Goal: Navigation & Orientation: Find specific page/section

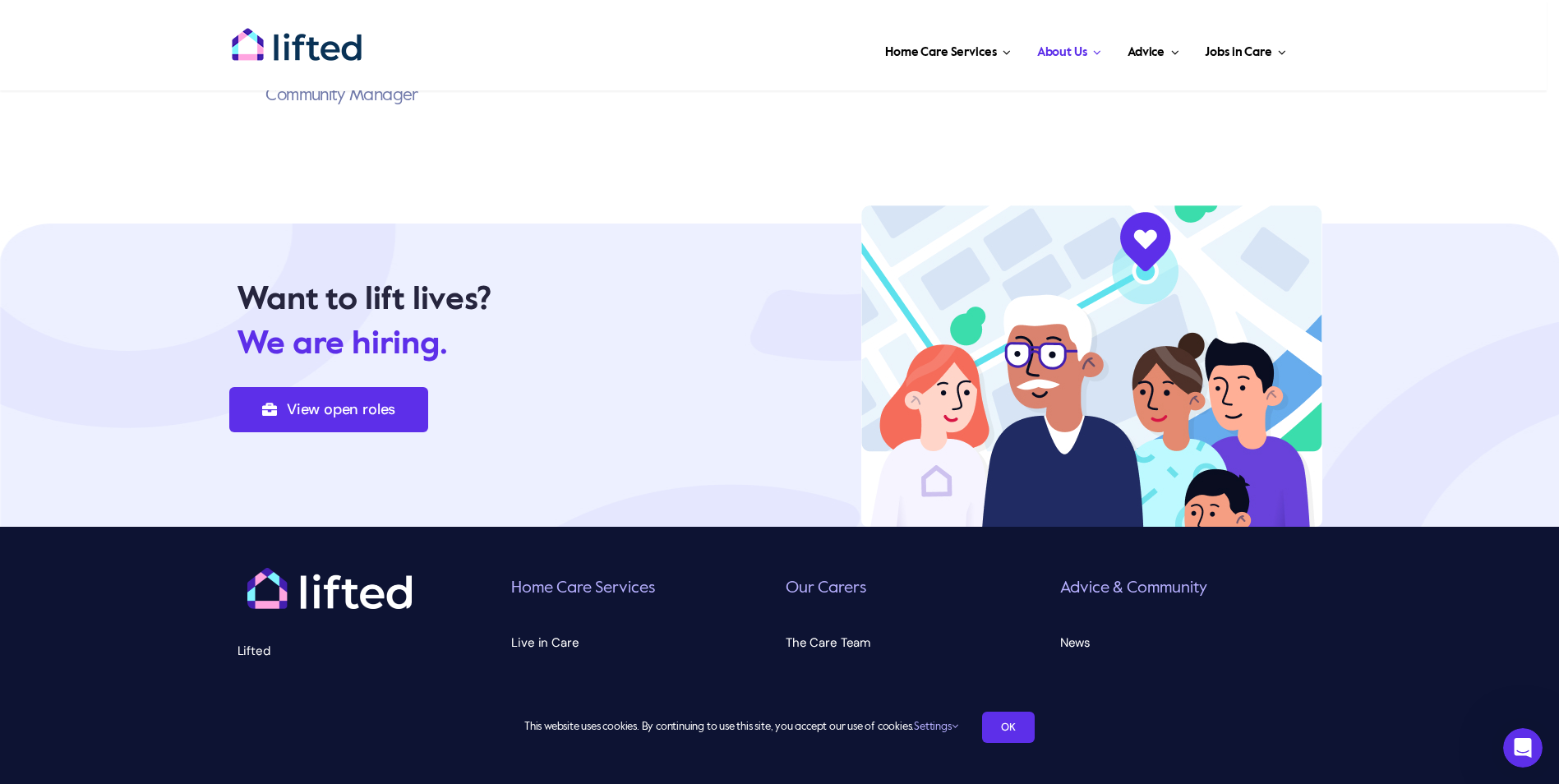
scroll to position [5717, 0]
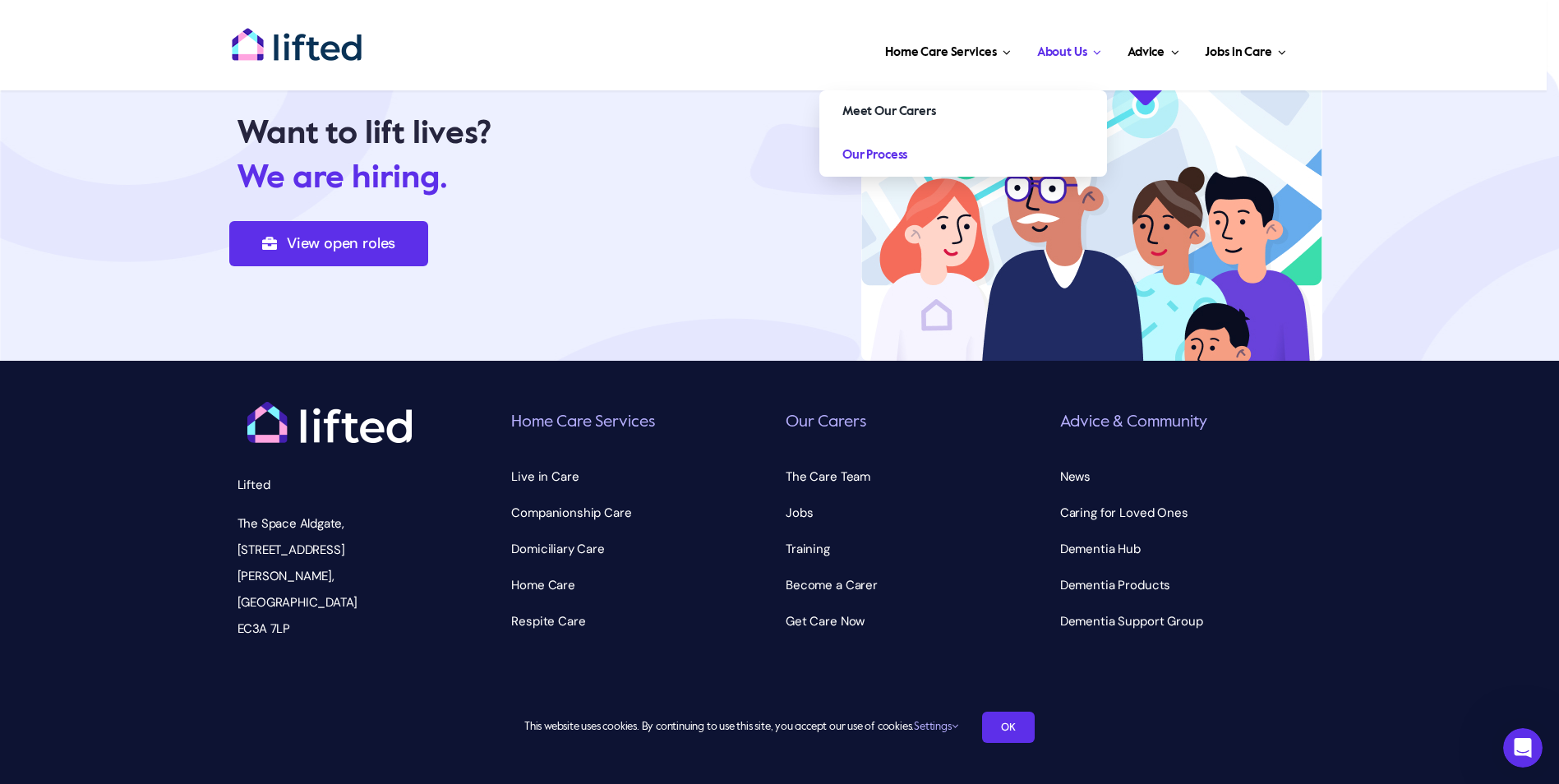
click at [987, 167] on link "Our Process" at bounding box center [963, 156] width 287 height 43
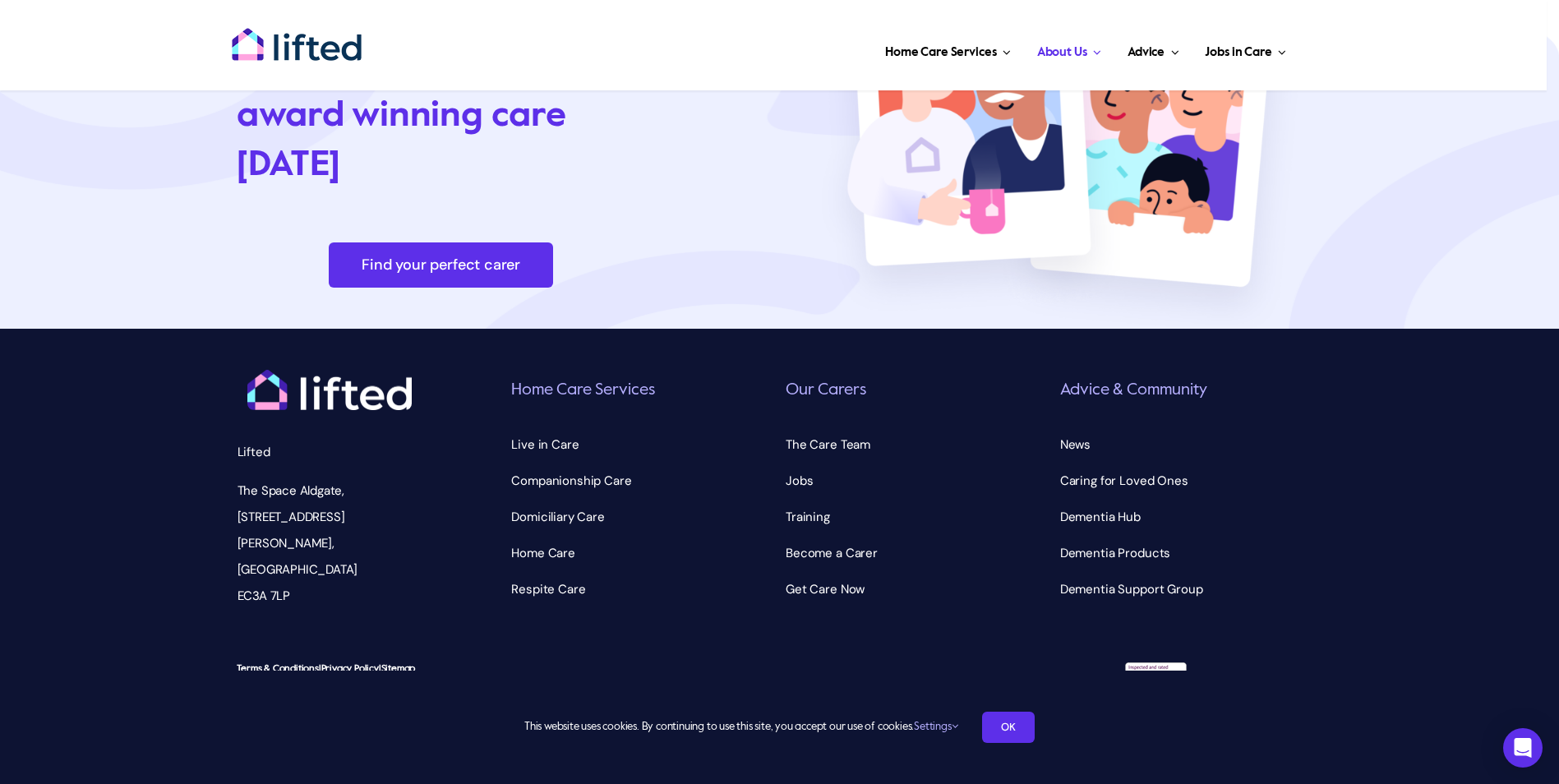
scroll to position [4878, 0]
click at [786, 481] on span "Jobs" at bounding box center [800, 480] width 27 height 27
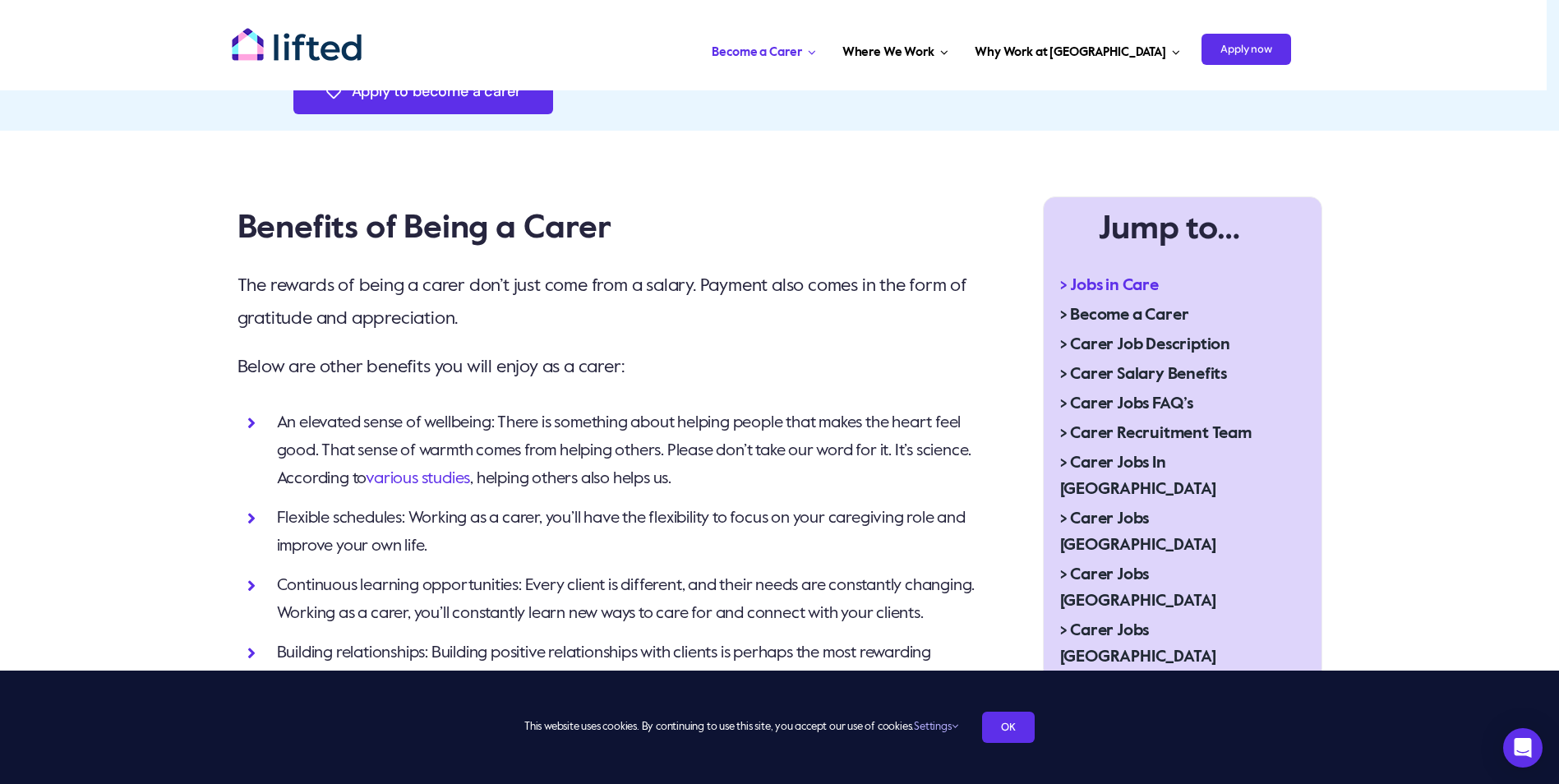
scroll to position [493, 0]
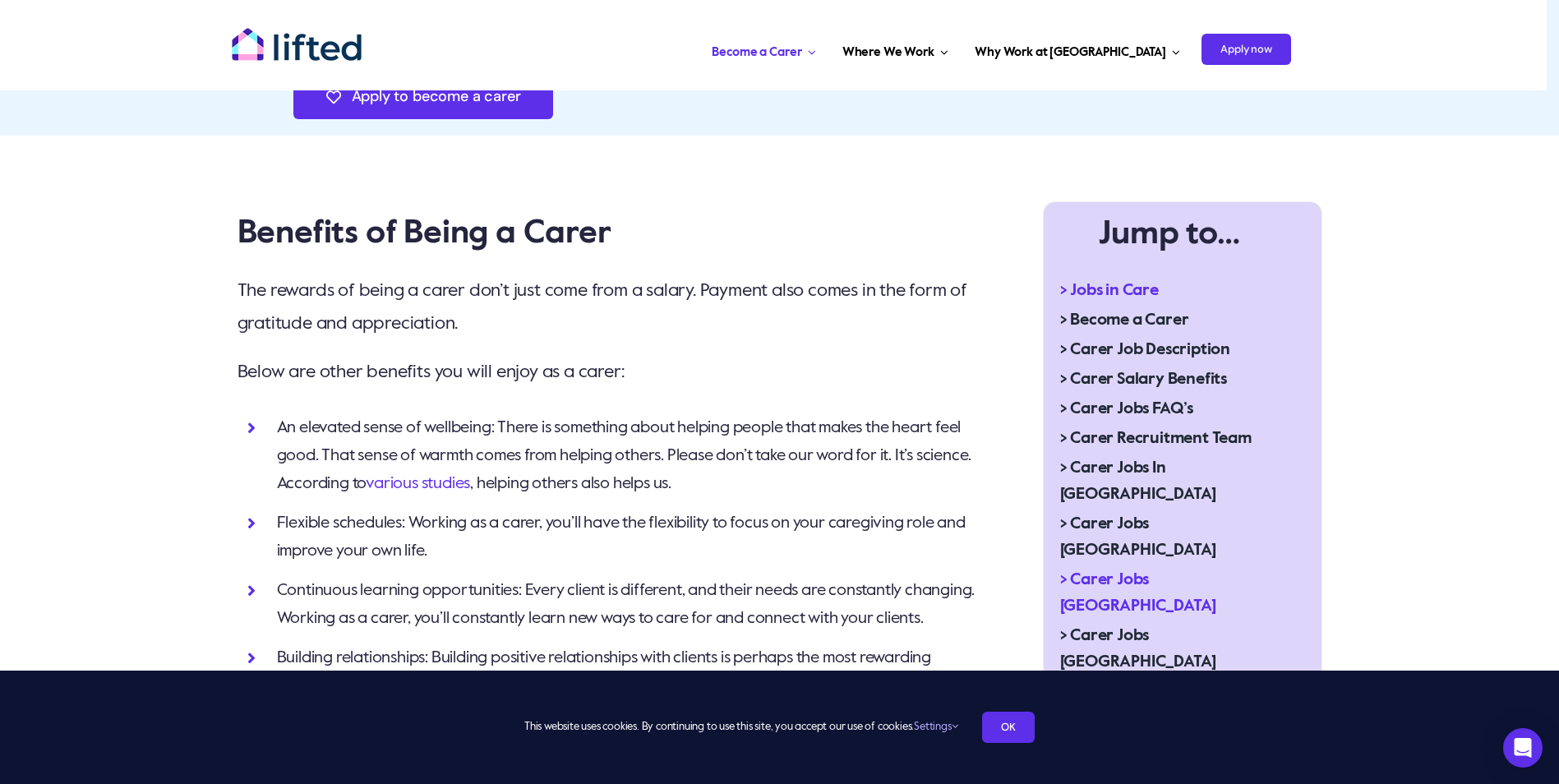
click at [1122, 567] on span "> Carer Jobs [GEOGRAPHIC_DATA]" at bounding box center [1170, 593] width 219 height 53
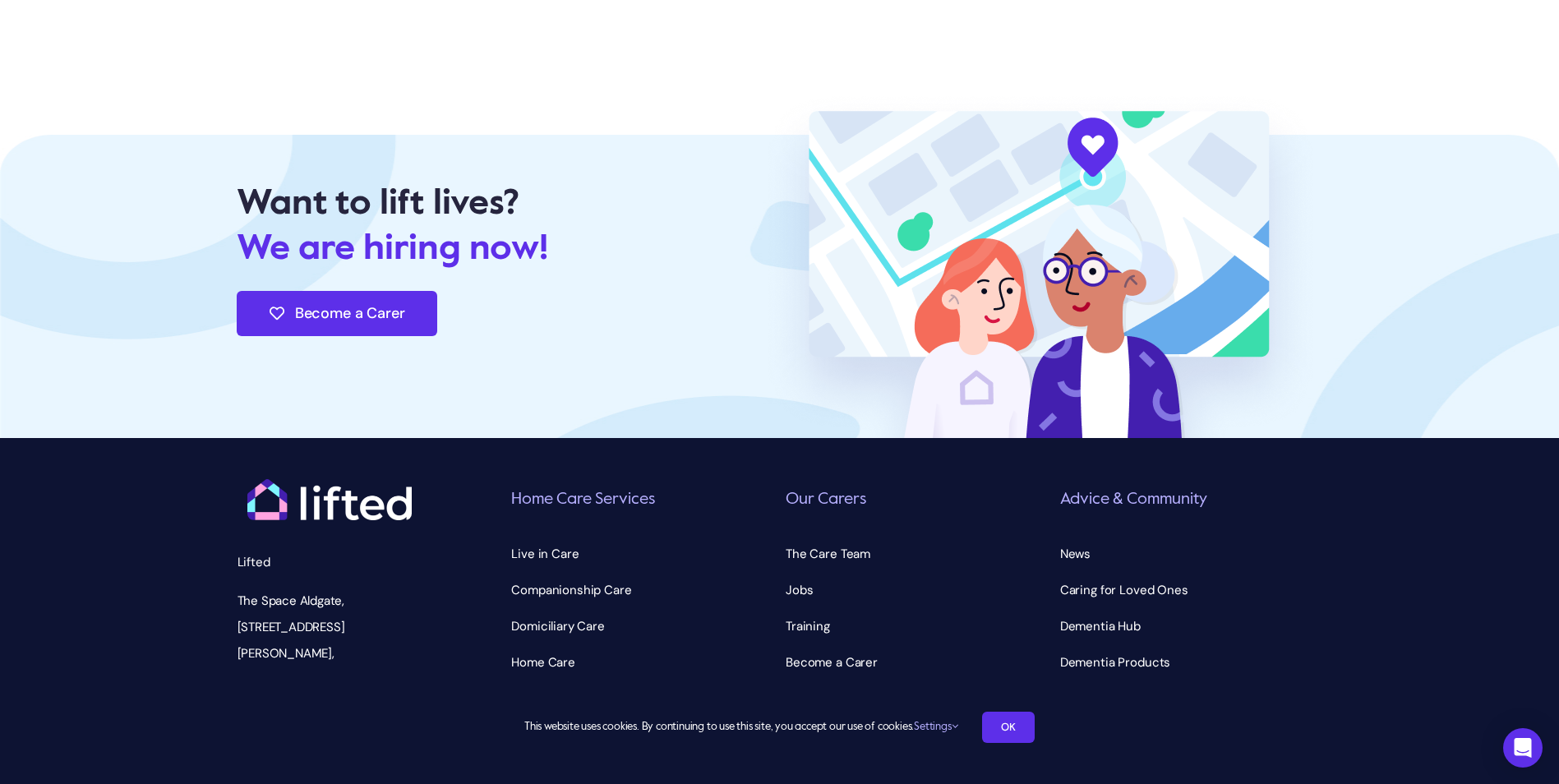
scroll to position [4308, 0]
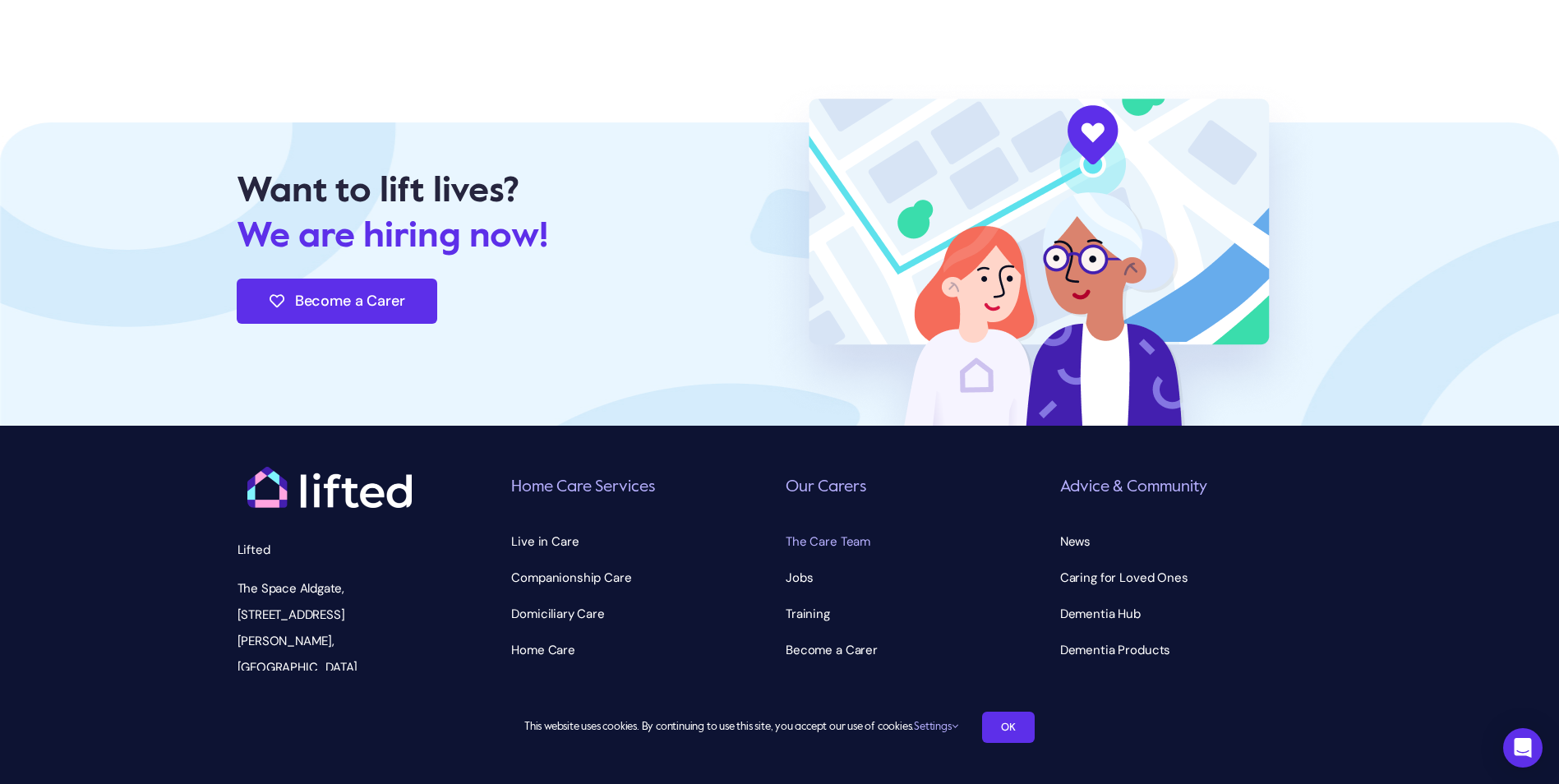
click at [800, 528] on span "The Care Team" at bounding box center [828, 541] width 85 height 27
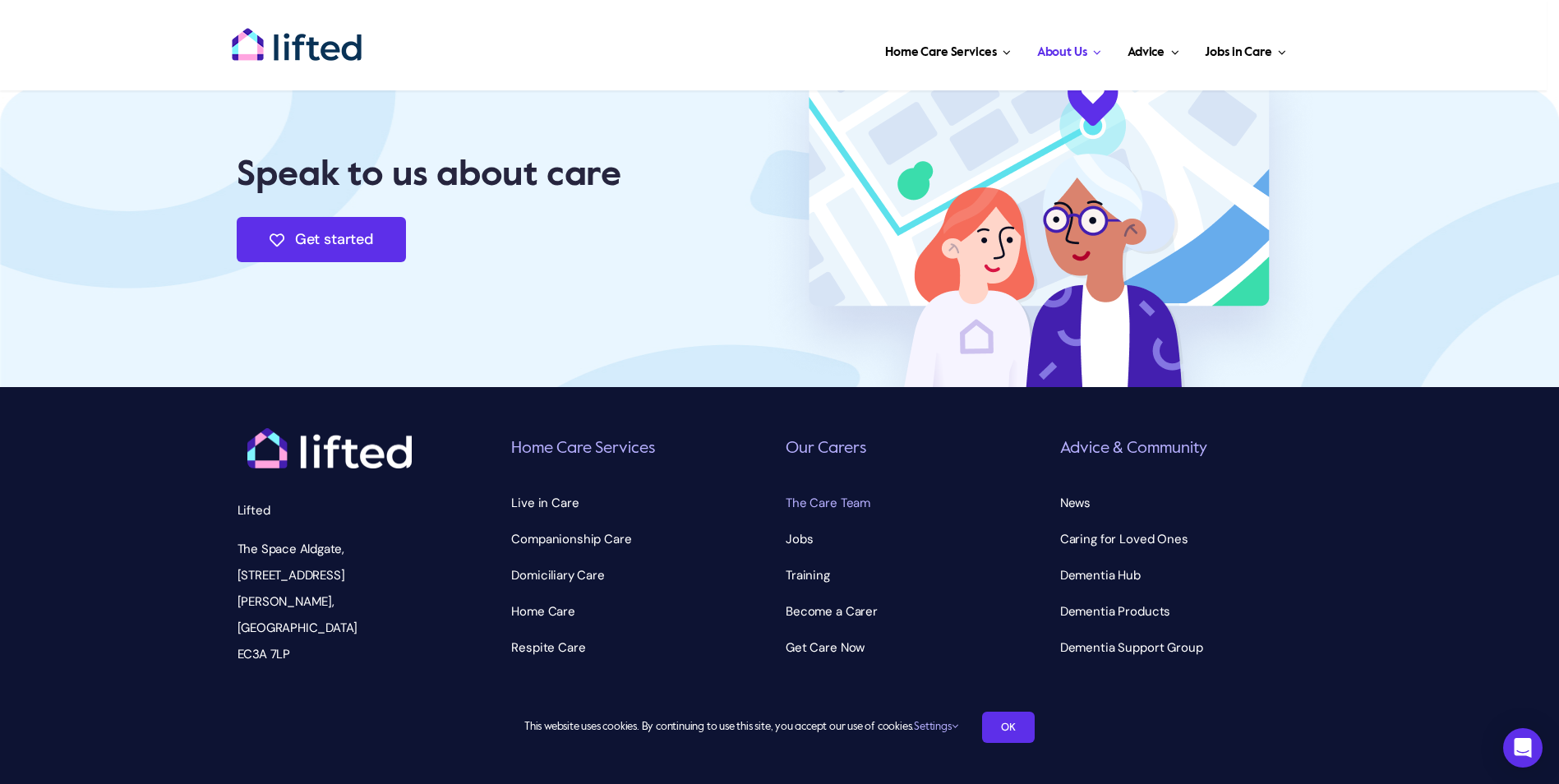
scroll to position [5114, 0]
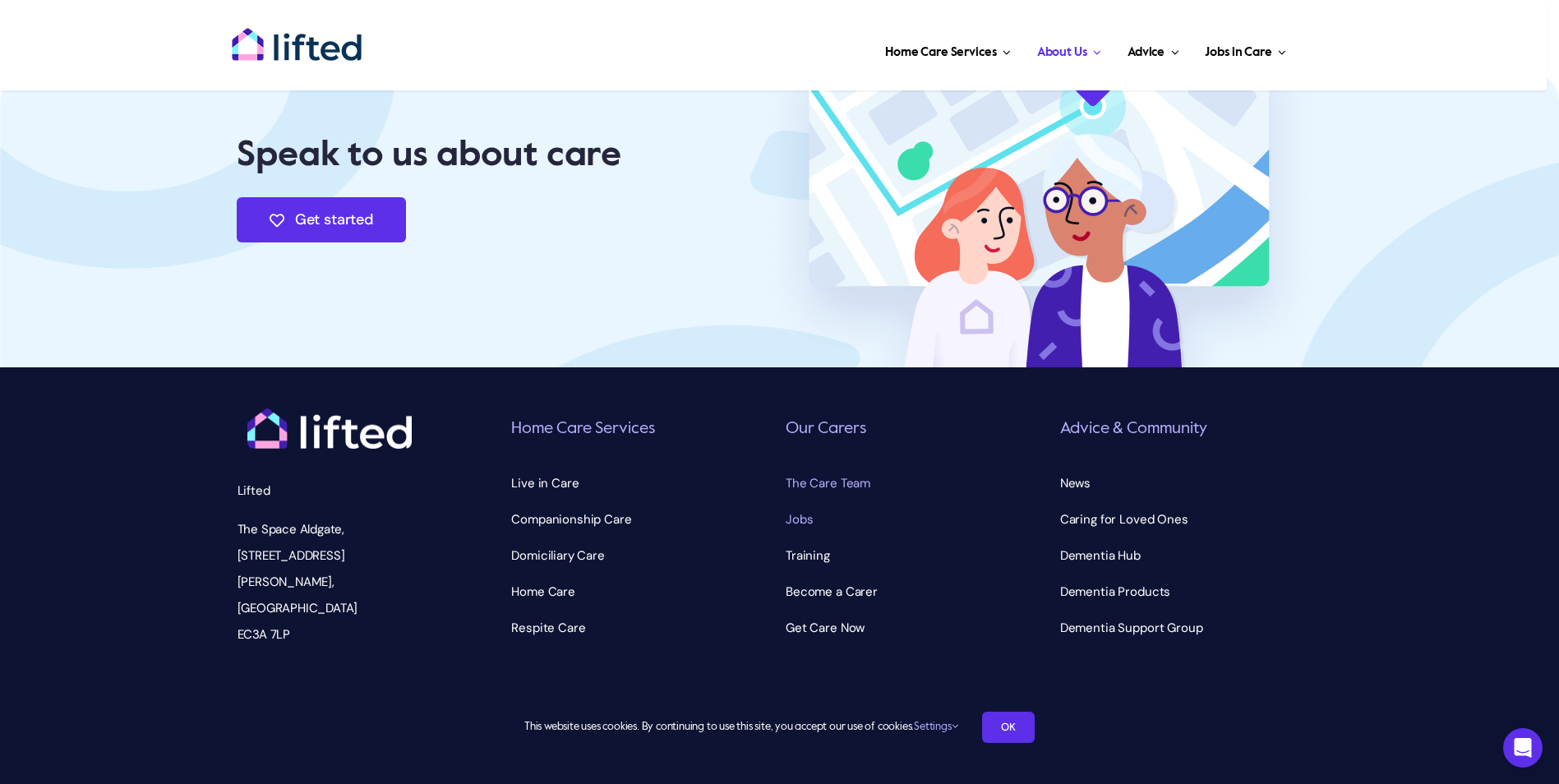
click at [786, 506] on span "Jobs" at bounding box center [800, 519] width 27 height 27
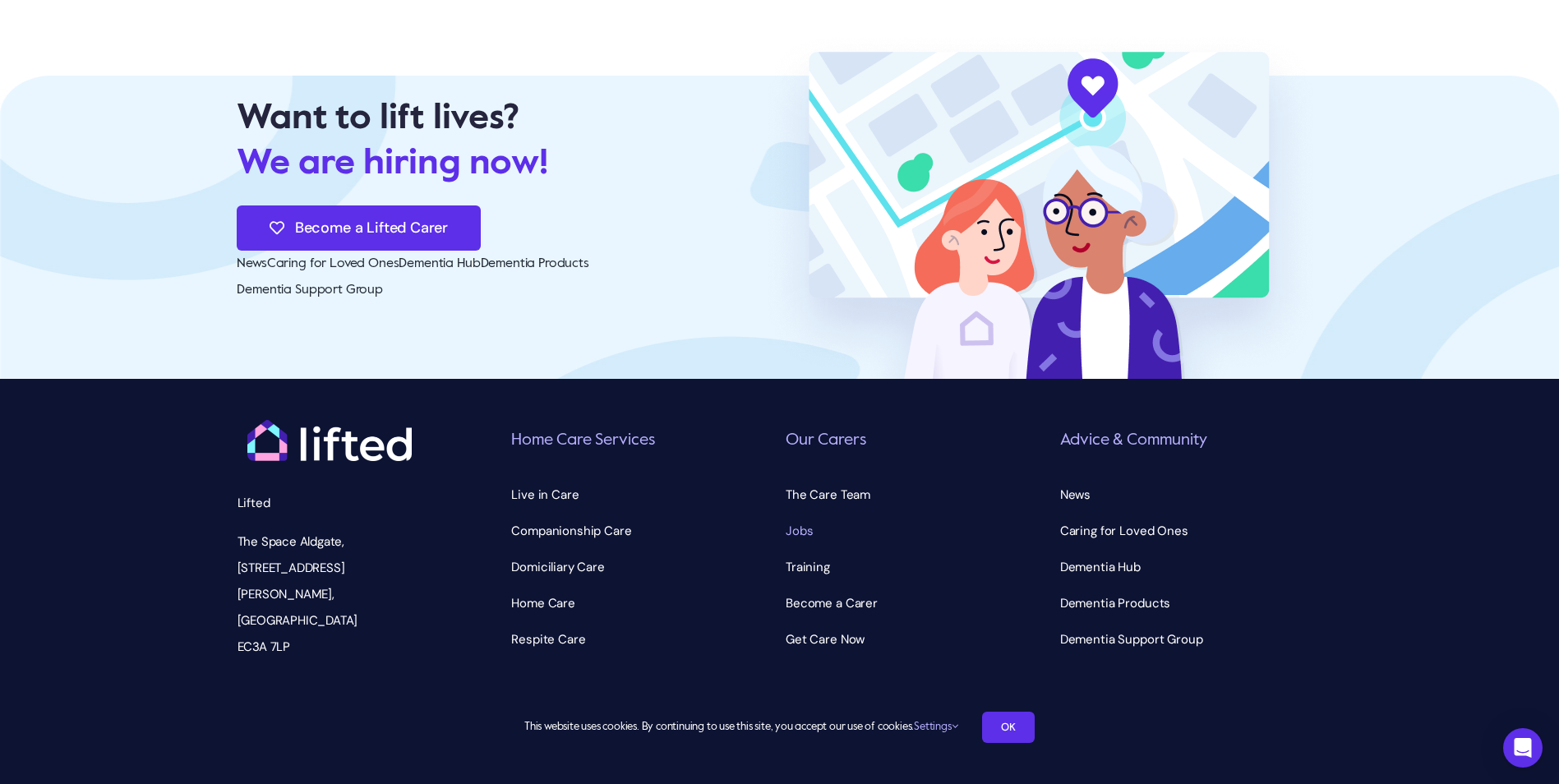
scroll to position [4272, 0]
